Goal: Complete application form

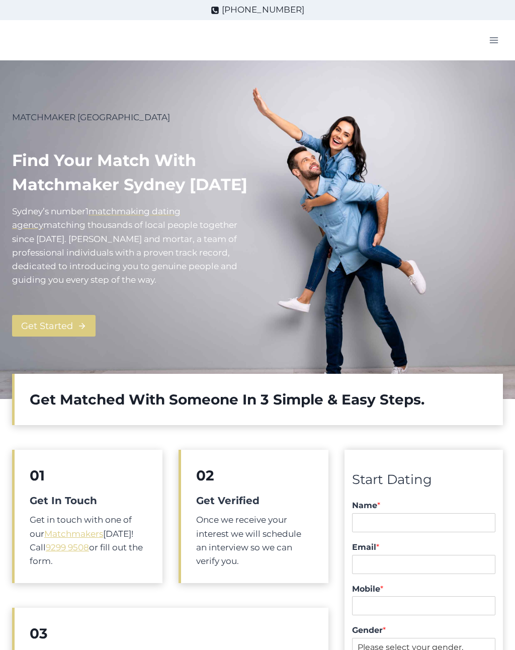
click at [77, 317] on link "Get Started" at bounding box center [53, 326] width 83 height 22
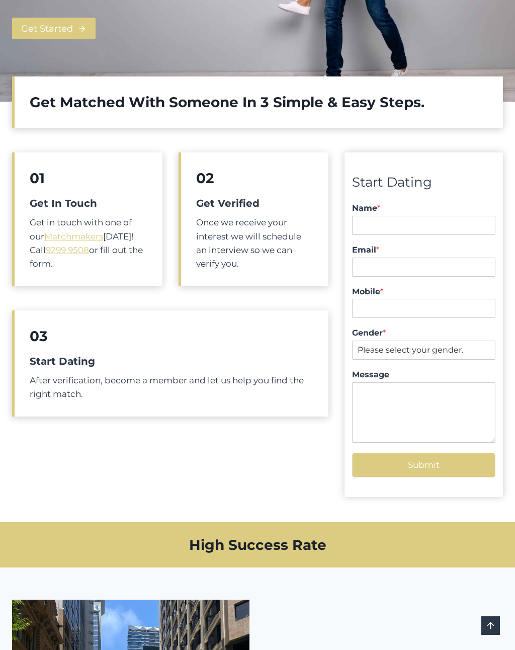
scroll to position [360, 0]
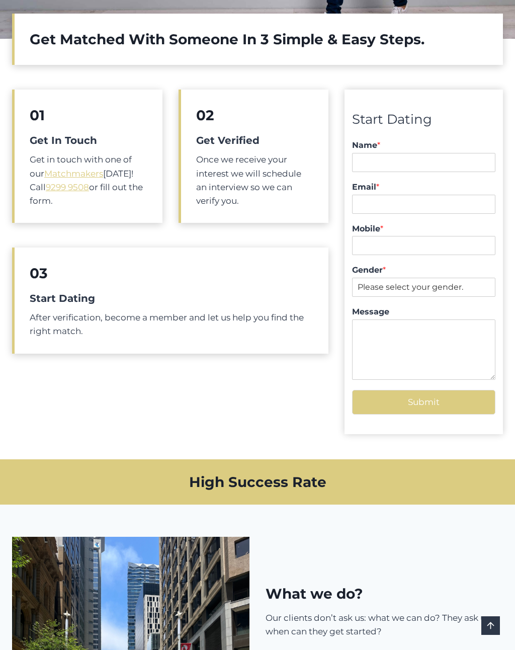
click at [86, 169] on link "Matchmakers" at bounding box center [73, 174] width 59 height 10
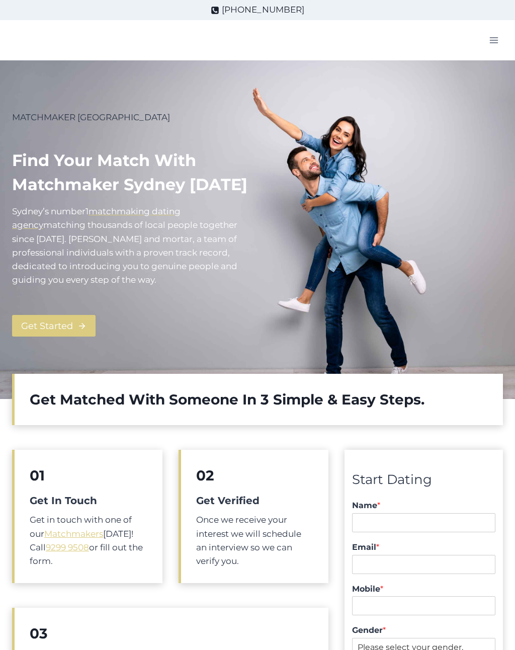
click at [498, 37] on icon "Toggle Menu" at bounding box center [494, 40] width 10 height 10
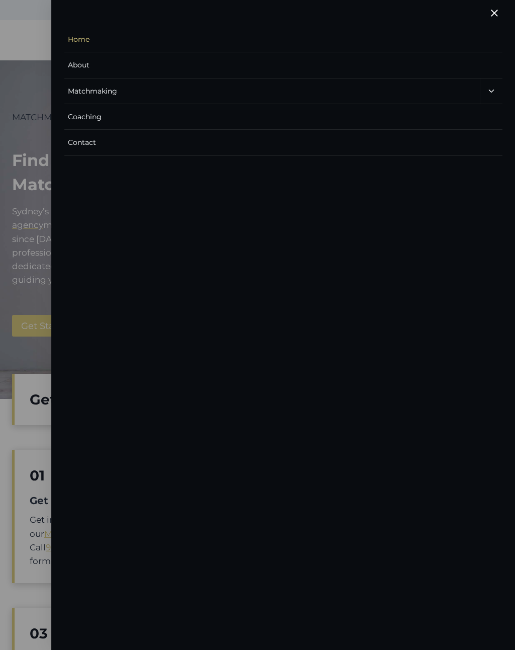
click at [124, 117] on link "Coaching" at bounding box center [283, 117] width 438 height 26
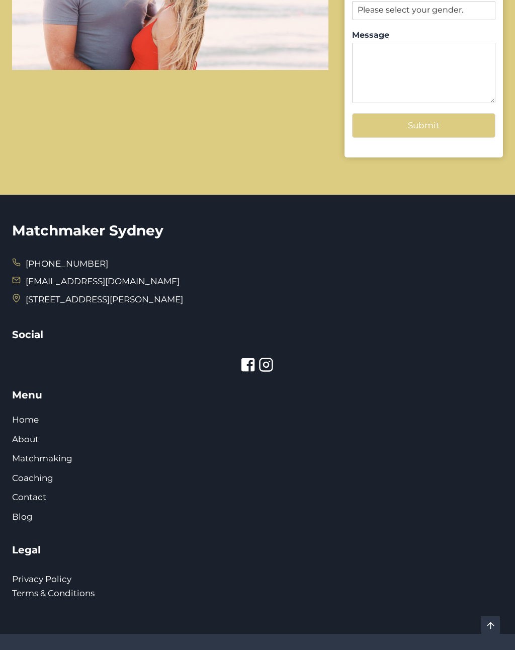
scroll to position [1360, 0]
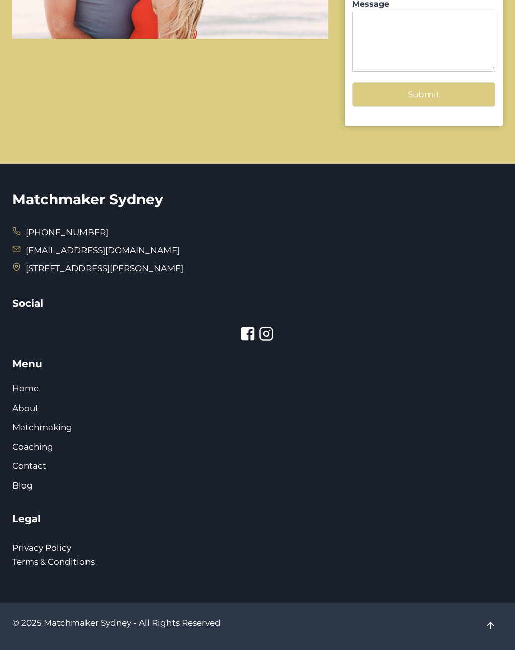
click at [55, 422] on link "Matchmaking" at bounding box center [42, 427] width 60 height 10
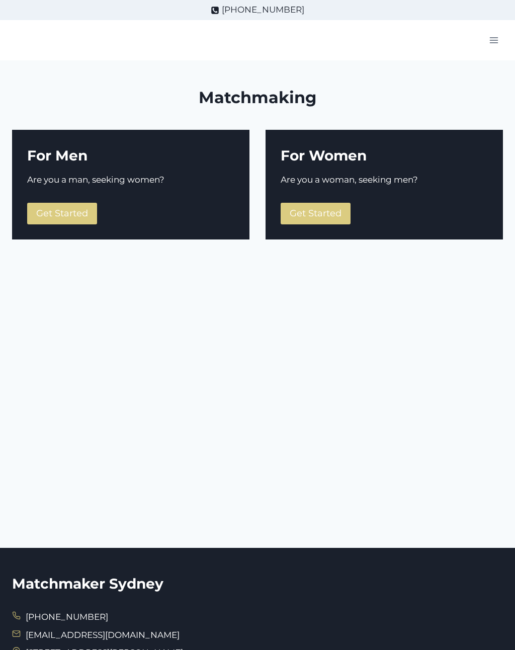
click at [74, 209] on span "Get Started" at bounding box center [62, 213] width 52 height 11
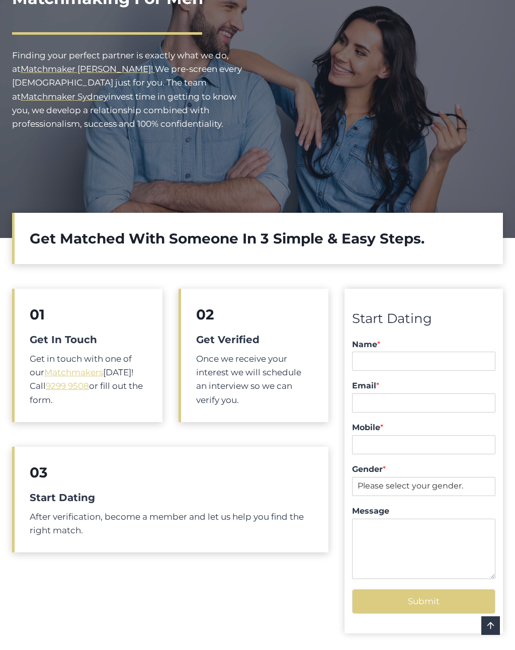
scroll to position [199, 0]
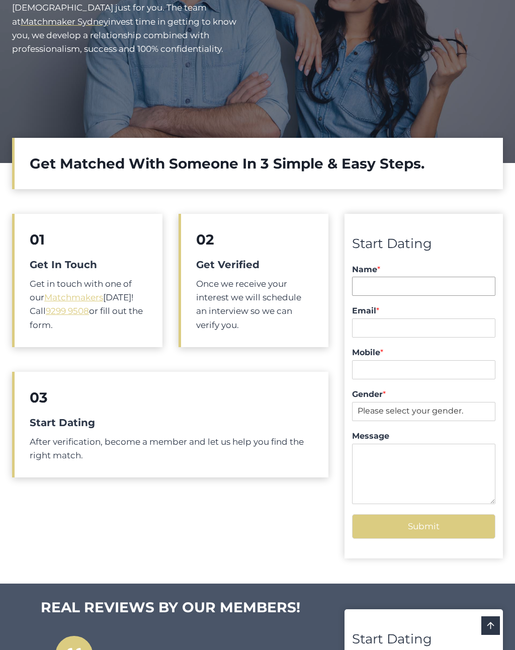
click at [396, 288] on input "Name *" at bounding box center [423, 286] width 143 height 19
type input "[PERSON_NAME]"
click at [447, 412] on select "Please select your gender. Male Female" at bounding box center [423, 411] width 143 height 19
select select "[DEMOGRAPHIC_DATA]"
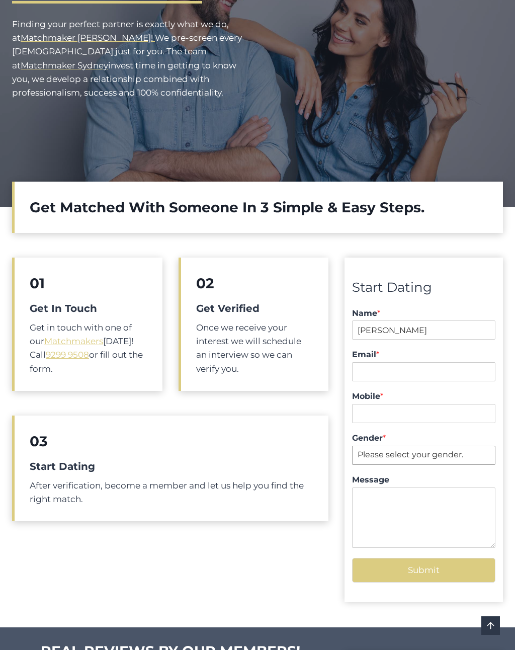
scroll to position [174, 0]
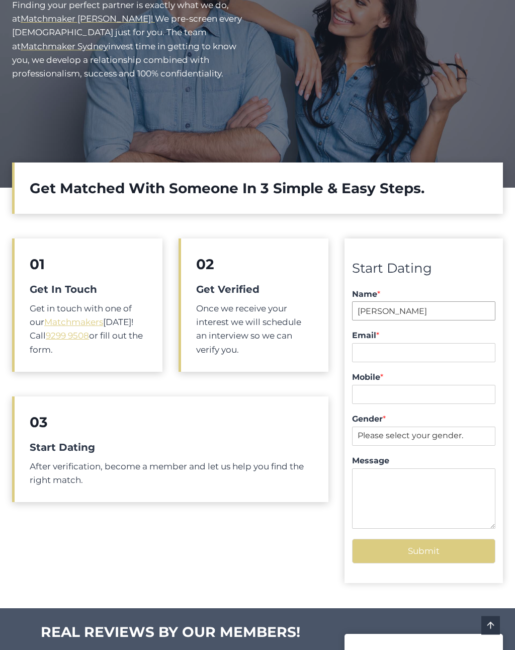
click at [417, 309] on input "Chris" at bounding box center [423, 311] width 143 height 19
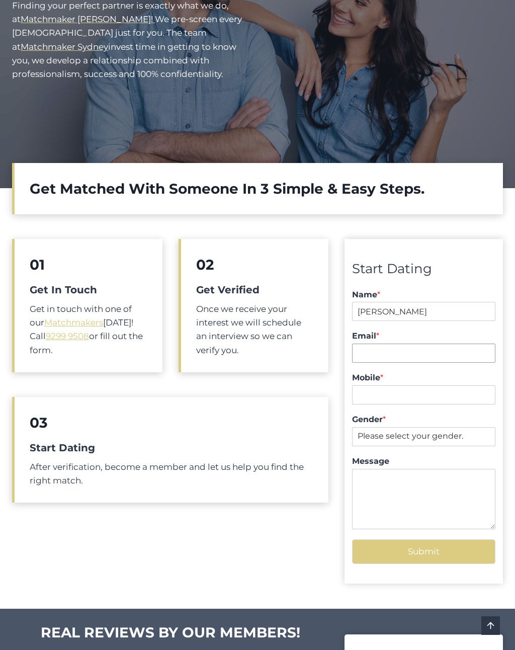
click at [406, 355] on input "Email *" at bounding box center [423, 353] width 143 height 19
type input "chrisp@cpm-consulting.com.au"
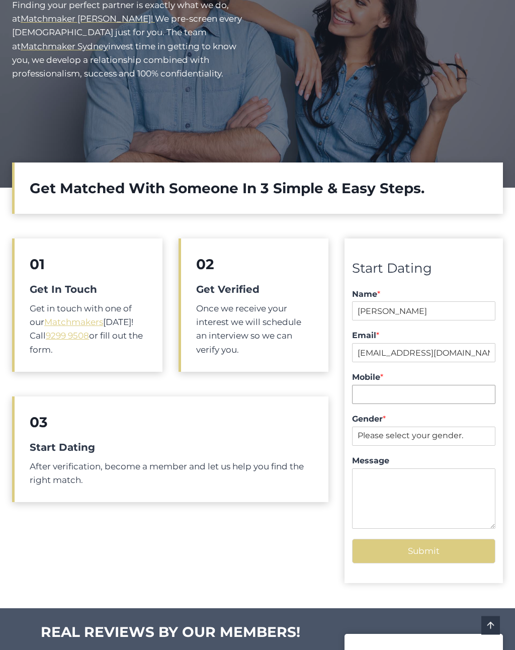
click at [394, 396] on input "Mobile *" at bounding box center [423, 394] width 143 height 19
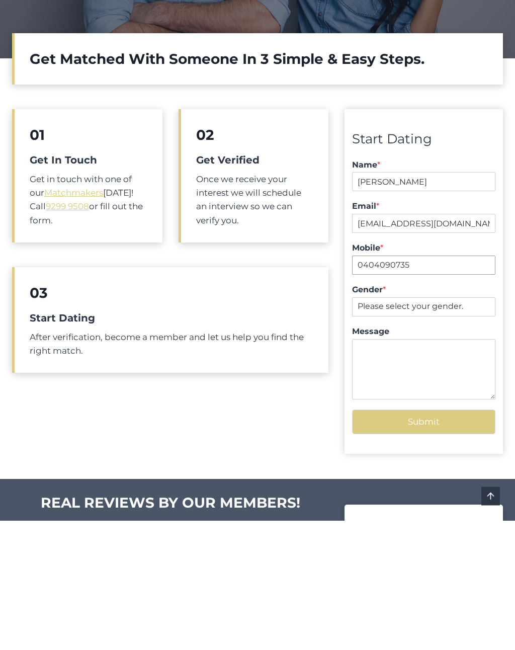
type input "0404090735"
click at [446, 539] on button "Submit" at bounding box center [423, 551] width 143 height 25
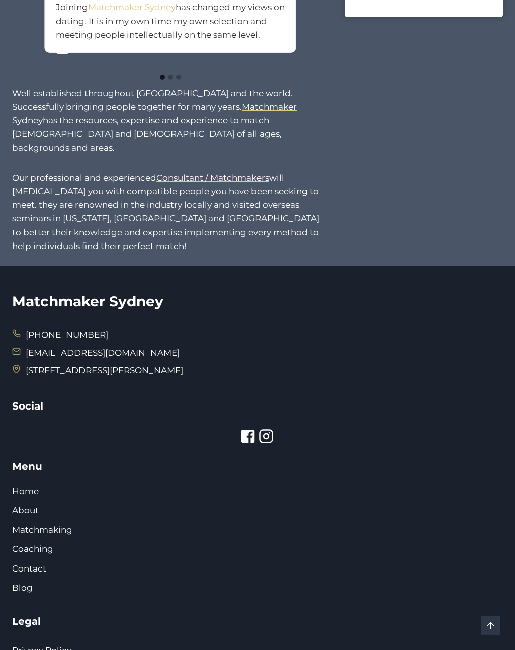
scroll to position [881, 0]
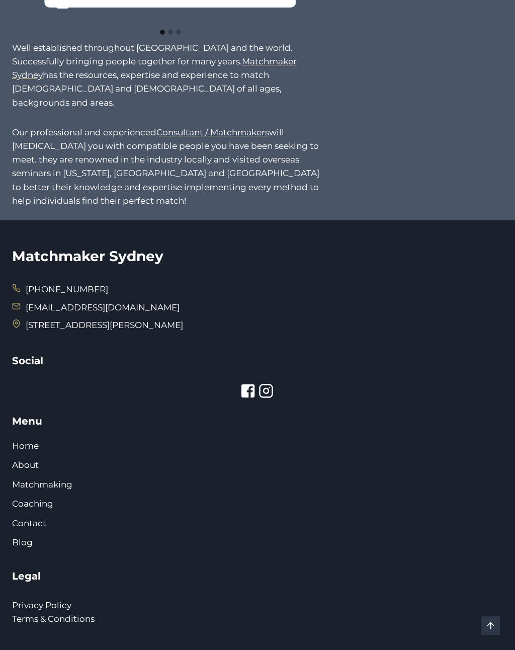
click at [53, 488] on div "Menu Home About Matchmaking Coaching Contact Blog" at bounding box center [257, 483] width 491 height 140
click at [39, 518] on link "Contact" at bounding box center [29, 523] width 34 height 10
